Goal: Browse casually: Explore the website without a specific task or goal

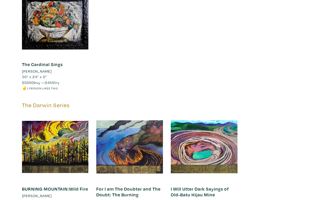
scroll to position [8085, 0]
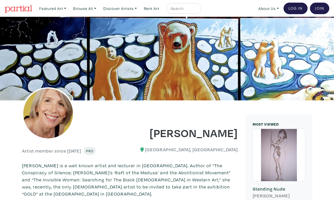
click at [171, 8] on input "text" at bounding box center [183, 8] width 26 height 7
click at [223, 6] on div "Featured Art Smalls Landscapes Abstracts New Contemporary The Minimalist Bold D…" at bounding box center [183, 9] width 293 height 12
click at [143, 7] on link "Rent Art" at bounding box center [152, 8] width 20 height 11
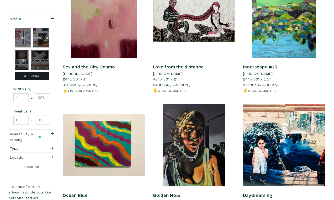
scroll to position [906, 0]
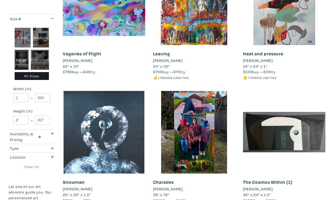
scroll to position [898, 0]
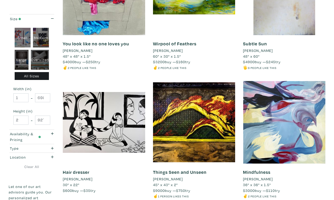
scroll to position [934, 0]
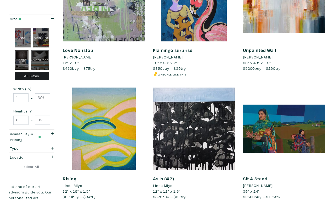
scroll to position [949, 0]
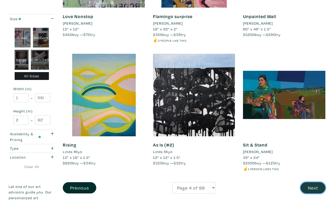
click at [314, 182] on button "Next" at bounding box center [313, 187] width 25 height 11
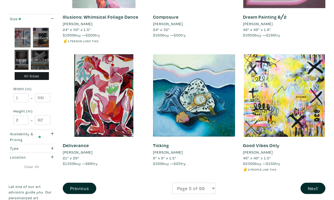
scroll to position [950, 0]
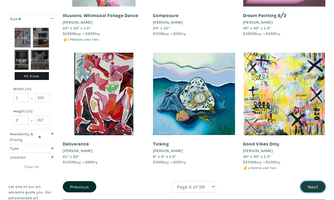
click at [316, 181] on button "Next" at bounding box center [313, 186] width 25 height 11
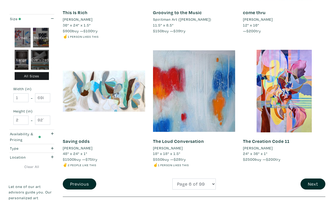
scroll to position [948, 0]
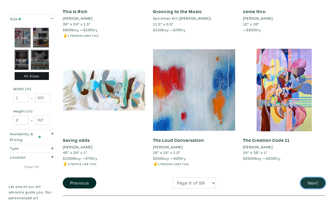
click at [313, 177] on button "Next" at bounding box center [313, 182] width 25 height 11
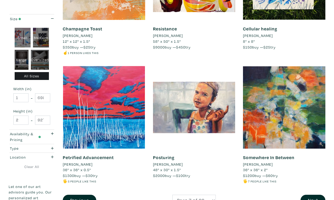
scroll to position [932, 0]
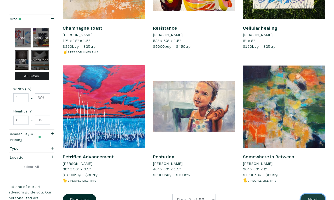
click at [313, 194] on button "Next" at bounding box center [313, 199] width 25 height 11
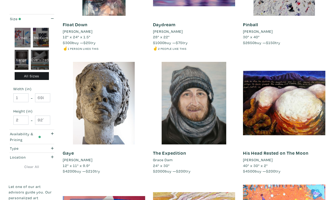
scroll to position [561, 0]
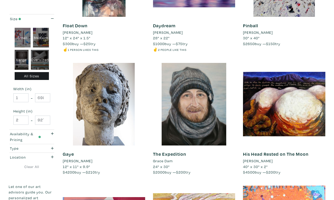
click at [286, 69] on div at bounding box center [284, 104] width 82 height 82
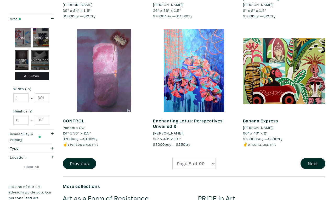
scroll to position [968, 0]
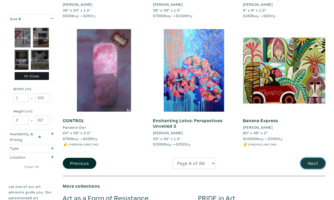
click at [314, 158] on button "Next" at bounding box center [313, 163] width 25 height 11
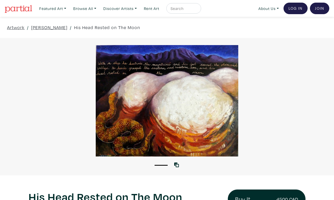
click at [257, 124] on div at bounding box center [167, 100] width 334 height 111
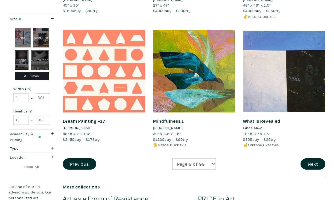
scroll to position [985, 0]
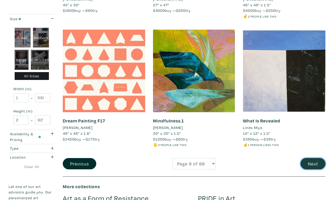
click at [317, 158] on button "Next" at bounding box center [313, 163] width 25 height 11
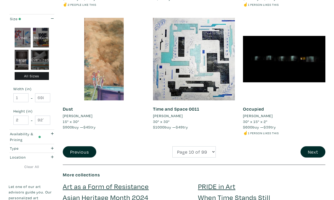
scroll to position [988, 0]
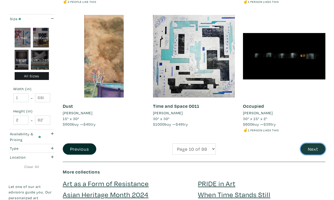
click at [317, 143] on button "Next" at bounding box center [313, 148] width 25 height 11
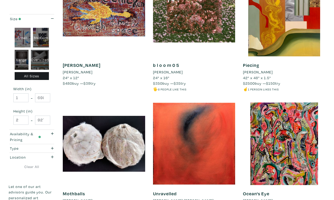
scroll to position [901, 0]
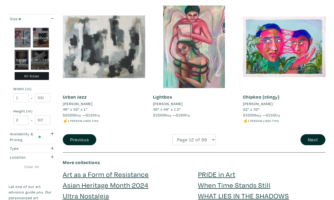
scroll to position [998, 0]
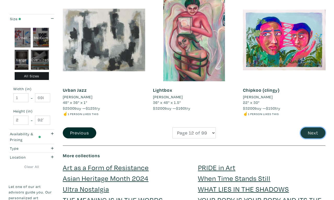
click at [316, 127] on button "Next" at bounding box center [313, 132] width 25 height 11
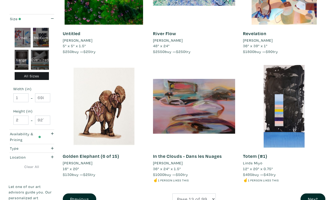
scroll to position [955, 0]
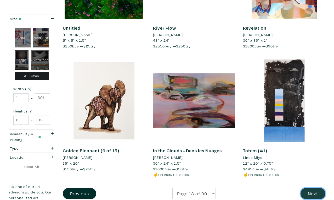
click at [311, 188] on button "Next" at bounding box center [313, 193] width 25 height 11
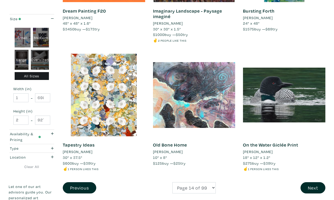
scroll to position [962, 0]
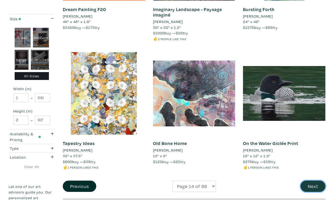
click at [317, 180] on button "Next" at bounding box center [313, 185] width 25 height 11
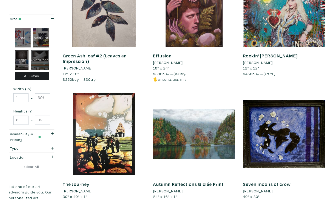
scroll to position [916, 0]
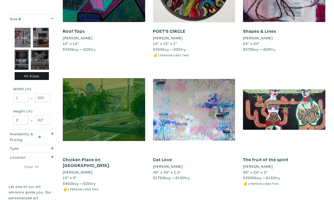
scroll to position [955, 0]
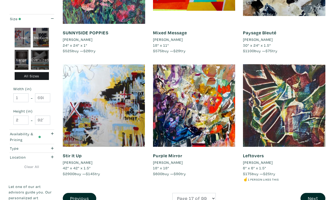
scroll to position [933, 0]
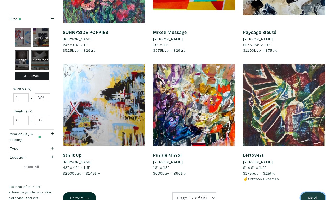
click at [316, 192] on button "Next" at bounding box center [313, 197] width 25 height 11
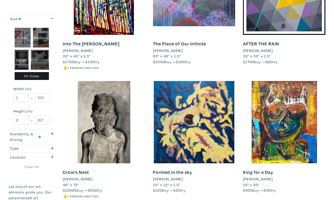
scroll to position [915, 0]
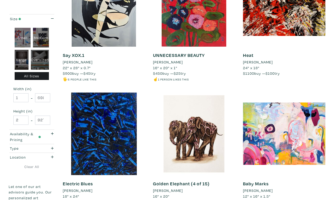
scroll to position [922, 0]
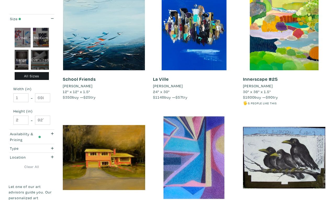
scroll to position [887, 0]
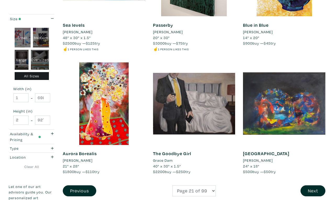
scroll to position [941, 0]
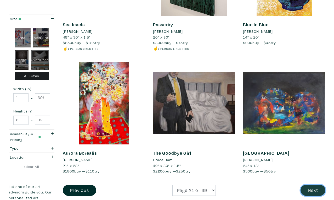
click at [314, 184] on button "Next" at bounding box center [313, 189] width 25 height 11
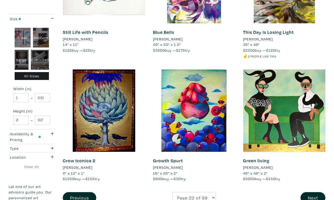
scroll to position [951, 0]
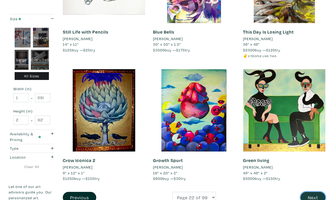
click at [316, 192] on button "Next" at bounding box center [313, 197] width 25 height 11
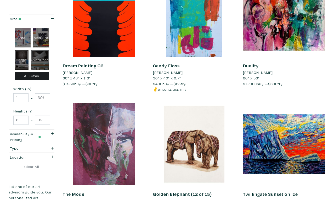
scroll to position [908, 0]
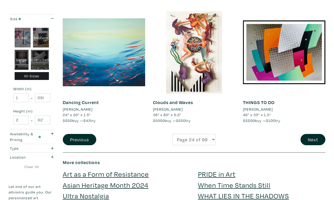
scroll to position [999, 0]
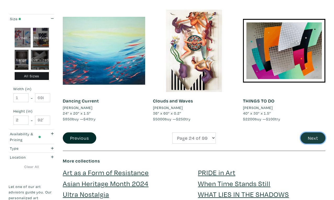
click at [314, 132] on button "Next" at bounding box center [313, 137] width 25 height 11
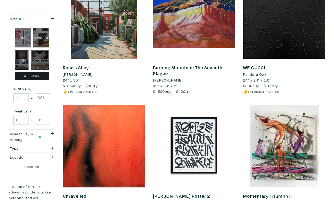
scroll to position [899, 0]
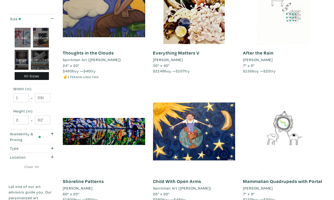
scroll to position [913, 0]
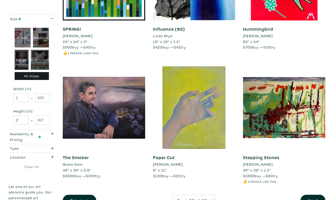
scroll to position [949, 0]
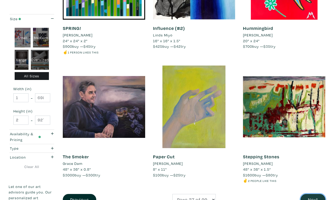
click at [312, 194] on button "Next" at bounding box center [313, 199] width 25 height 11
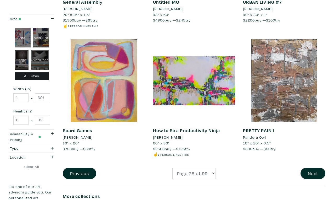
scroll to position [975, 0]
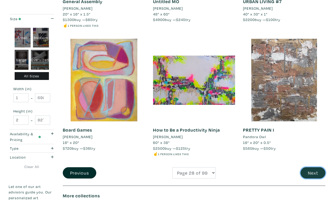
click at [312, 167] on button "Next" at bounding box center [313, 172] width 25 height 11
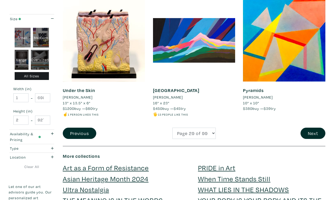
scroll to position [1007, 0]
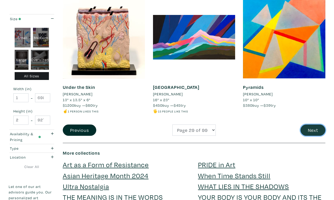
click at [317, 124] on button "Next" at bounding box center [313, 129] width 25 height 11
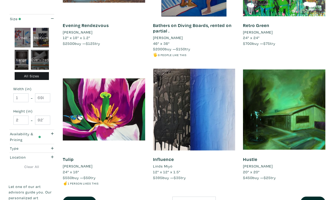
scroll to position [940, 0]
